Goal: Navigation & Orientation: Understand site structure

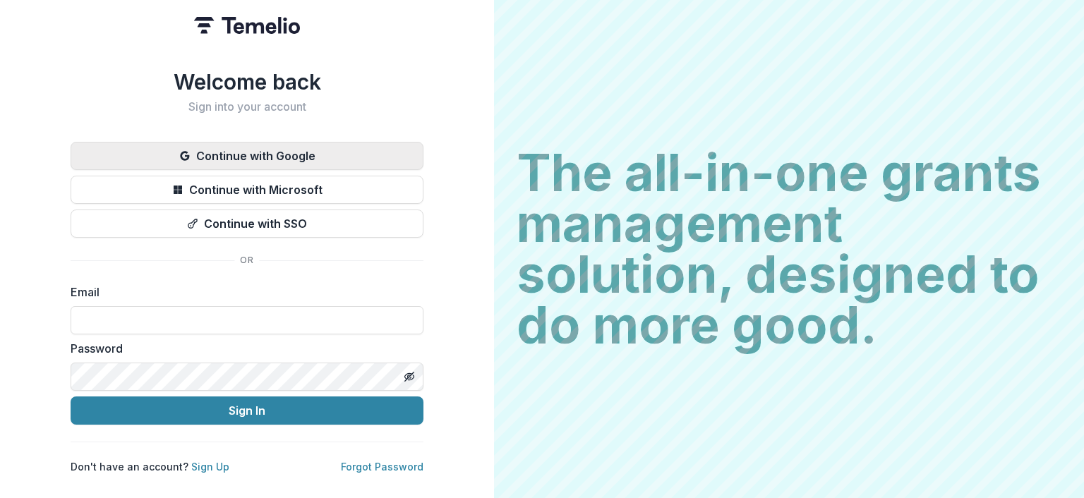
click at [271, 152] on button "Continue with Google" at bounding box center [247, 156] width 353 height 28
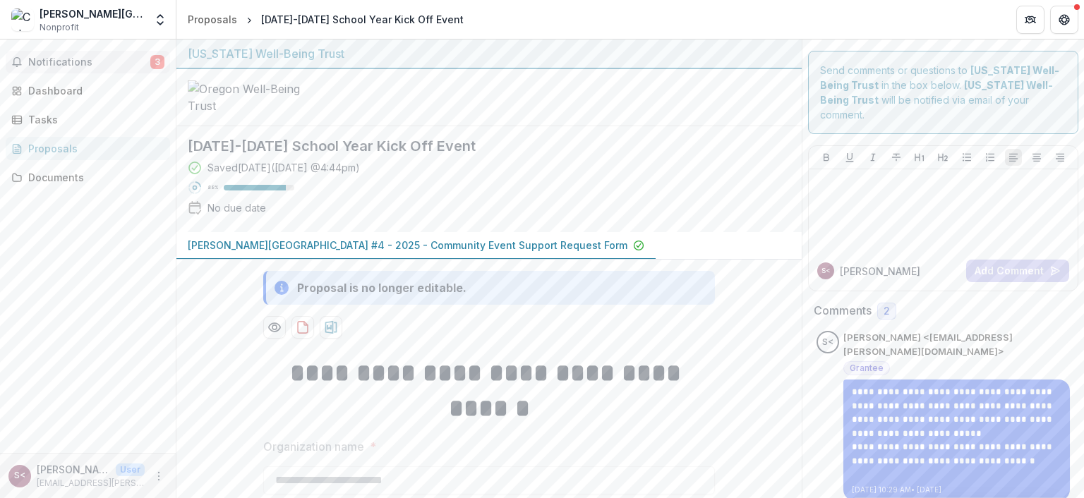
click at [66, 60] on span "Notifications" at bounding box center [89, 62] width 122 height 12
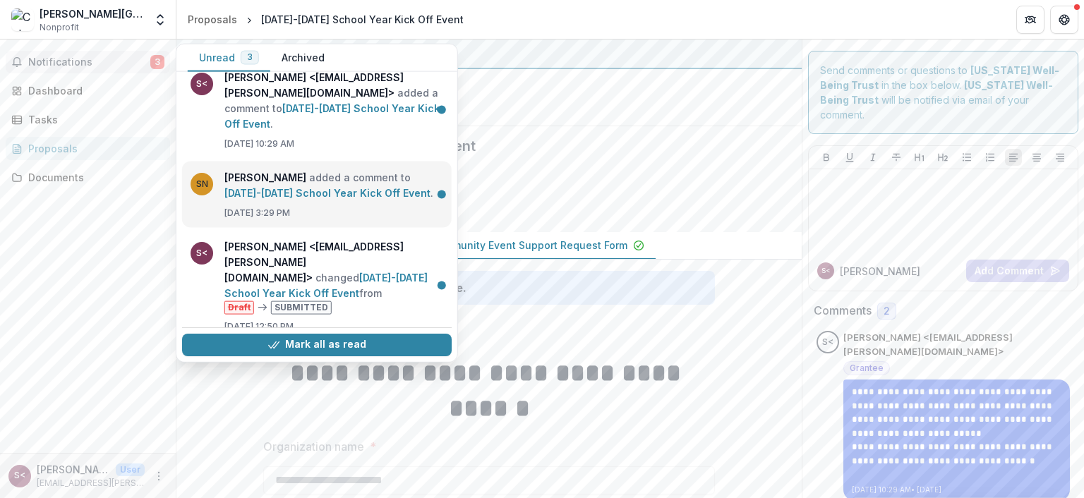
scroll to position [16, 0]
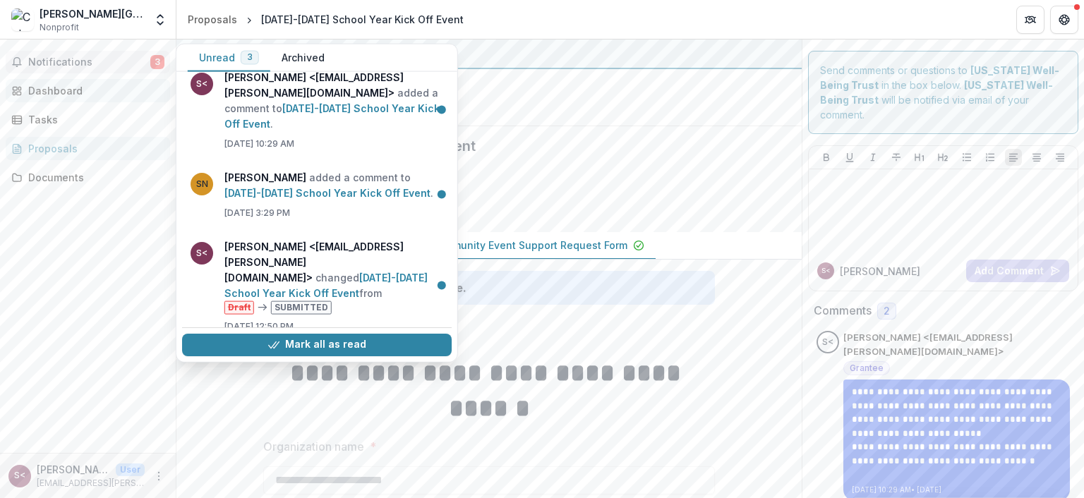
click at [46, 82] on link "Dashboard" at bounding box center [88, 90] width 164 height 23
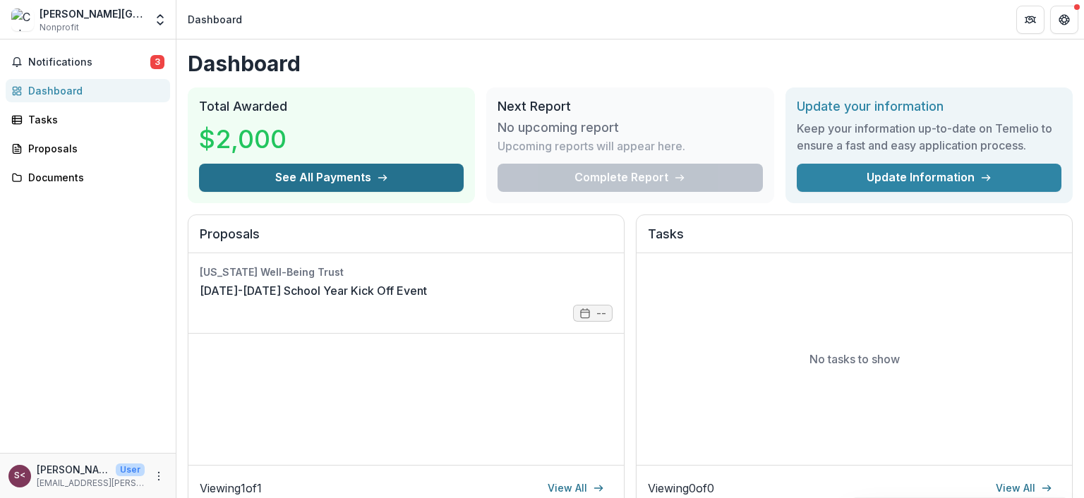
click at [302, 166] on button "See All Payments" at bounding box center [331, 178] width 265 height 28
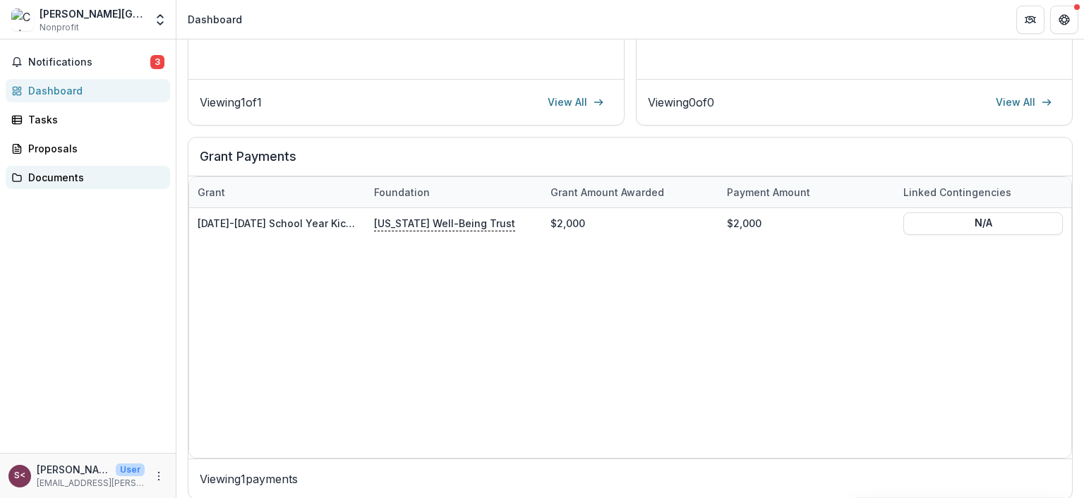
click at [65, 176] on div "Documents" at bounding box center [93, 177] width 131 height 15
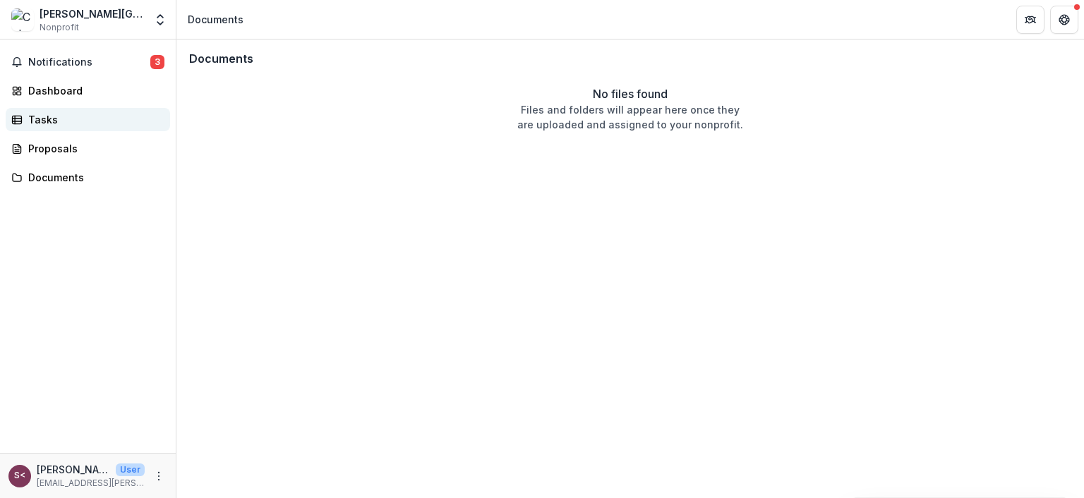
click at [44, 121] on div "Tasks" at bounding box center [93, 119] width 131 height 15
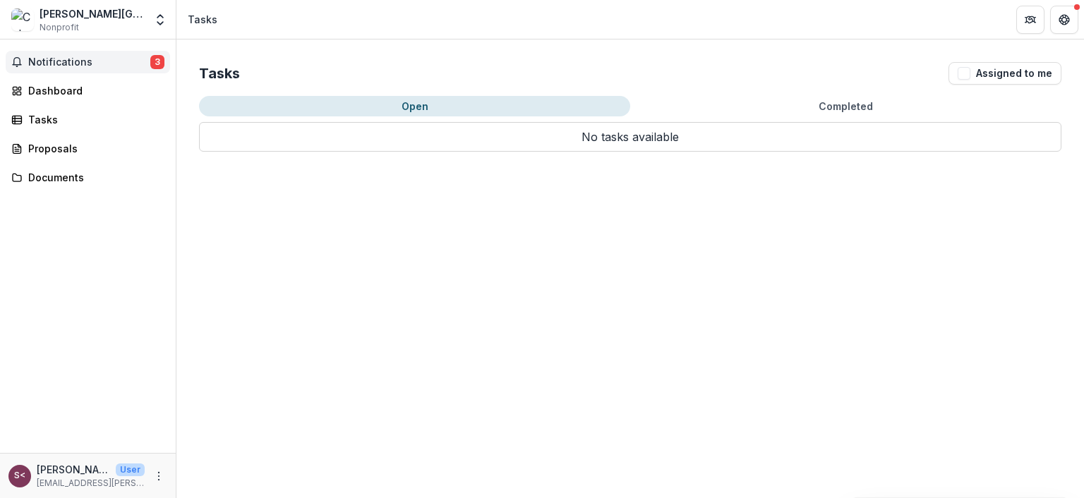
click at [50, 56] on span "Notifications" at bounding box center [89, 62] width 122 height 12
